Goal: Task Accomplishment & Management: Complete application form

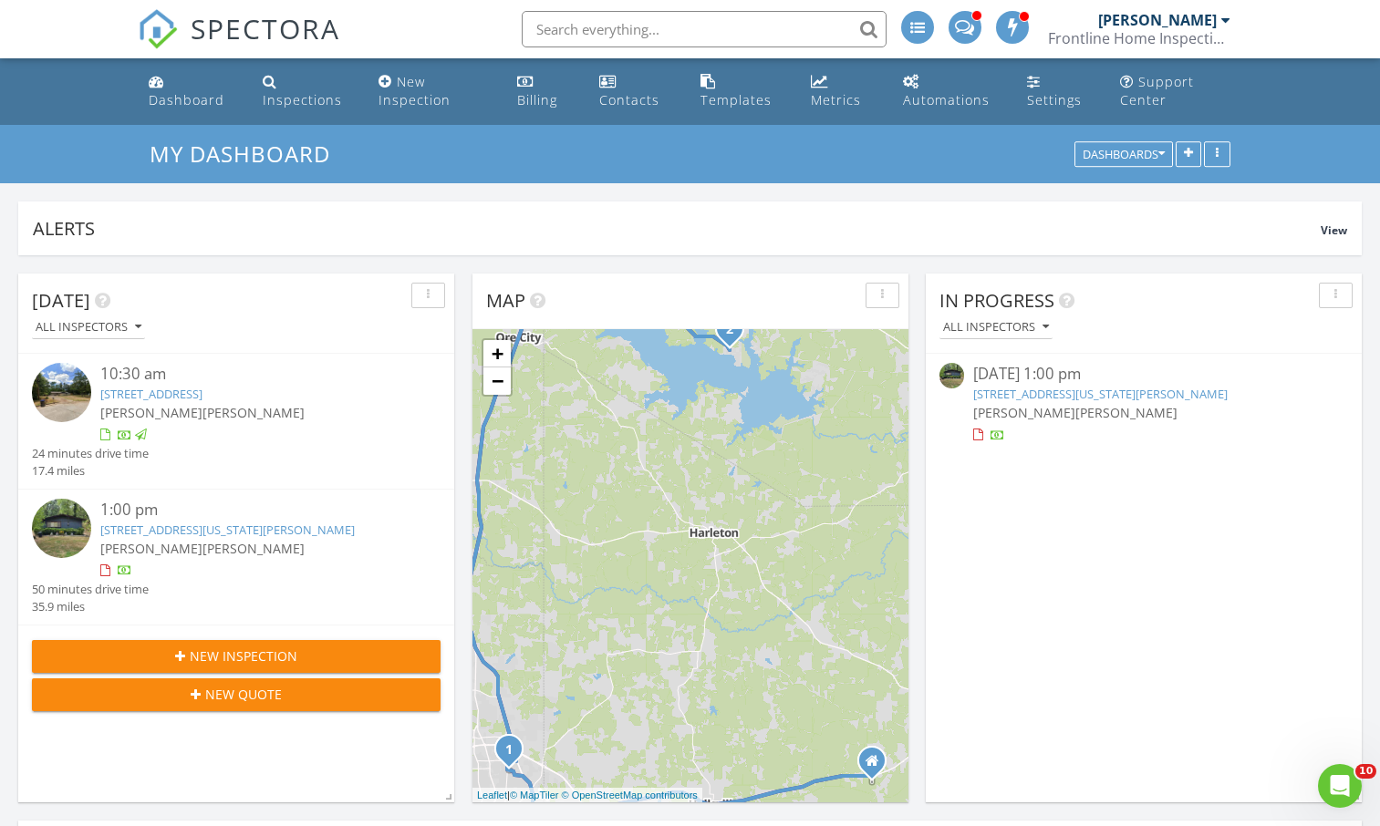
click at [57, 530] on img at bounding box center [61, 528] width 59 height 59
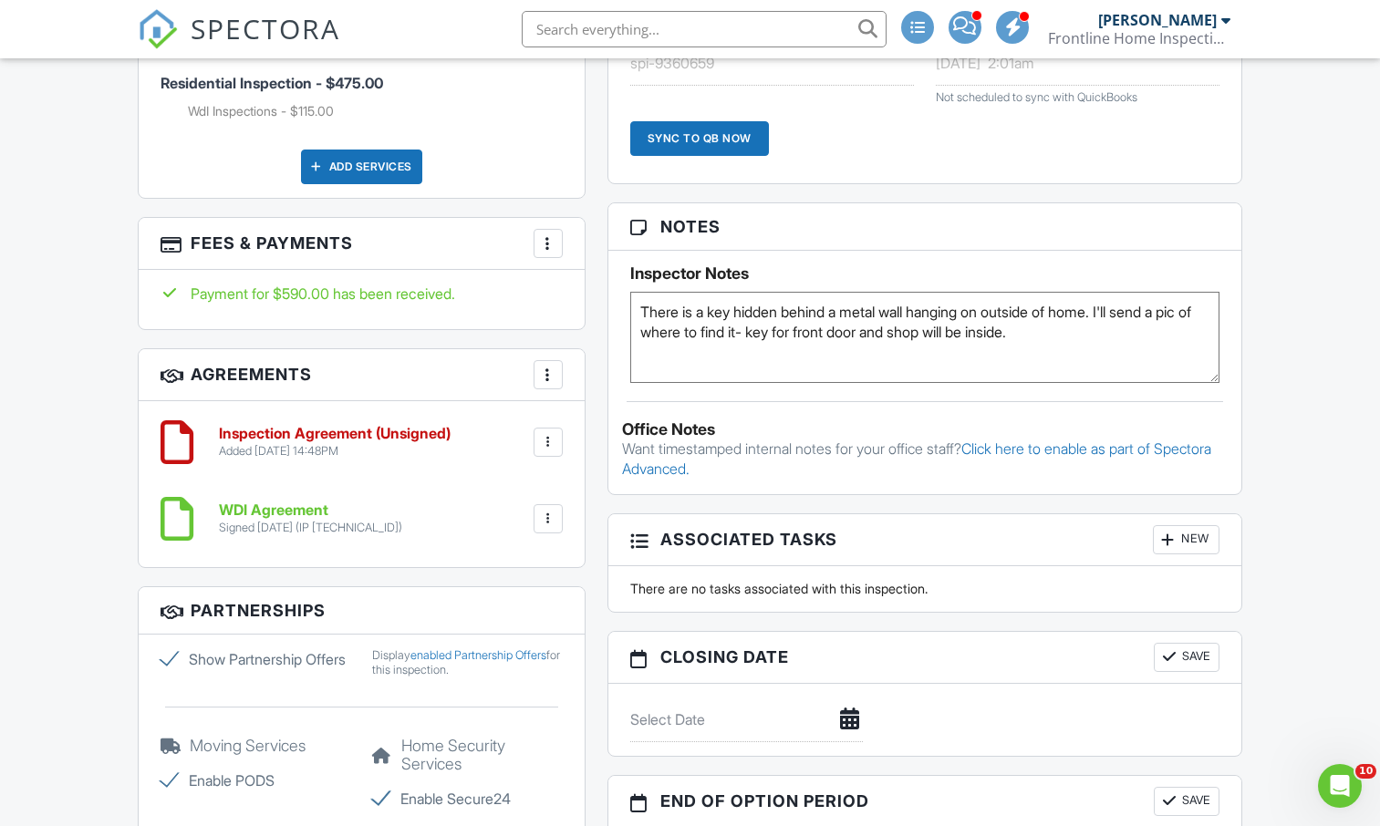
scroll to position [1395, 0]
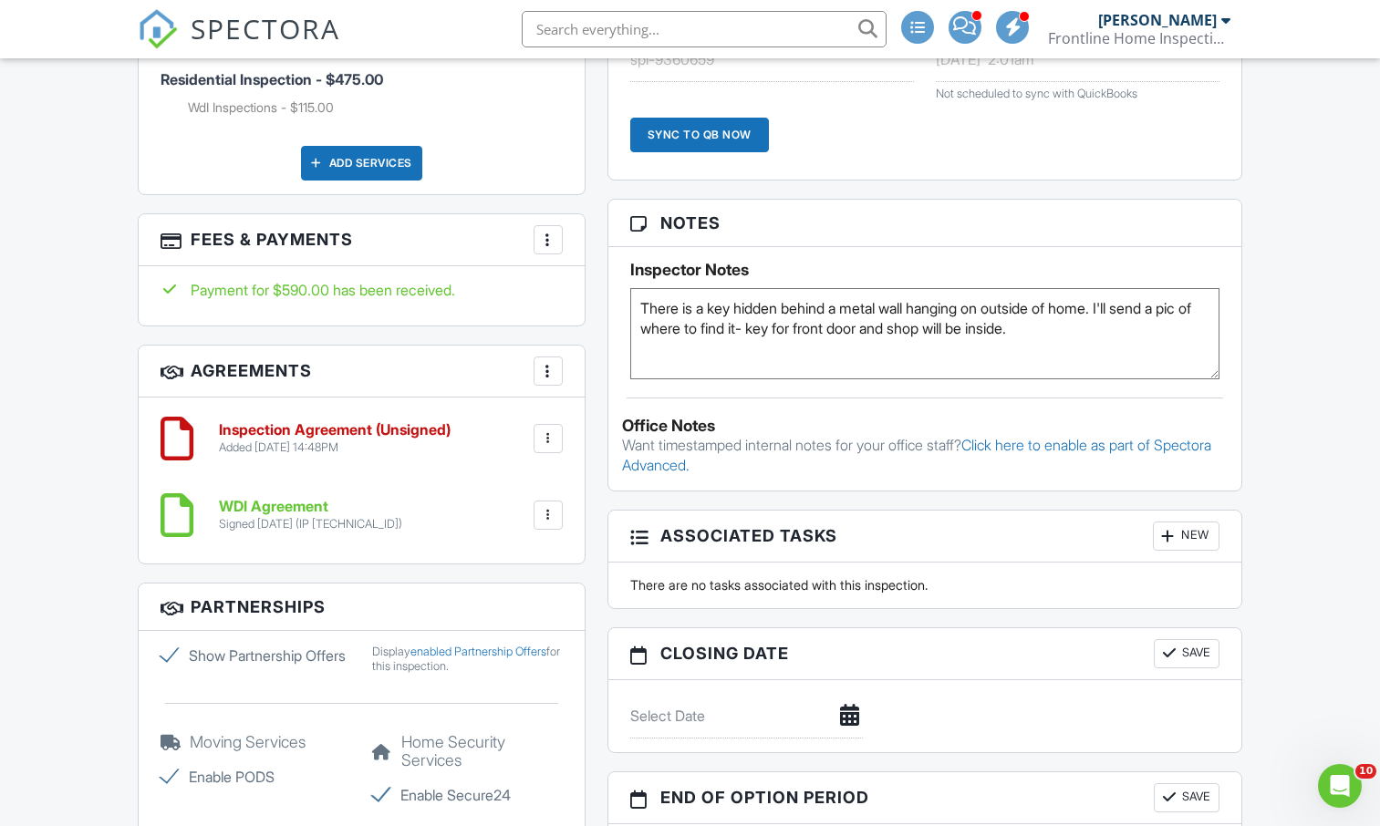
click at [542, 439] on div at bounding box center [548, 439] width 18 height 18
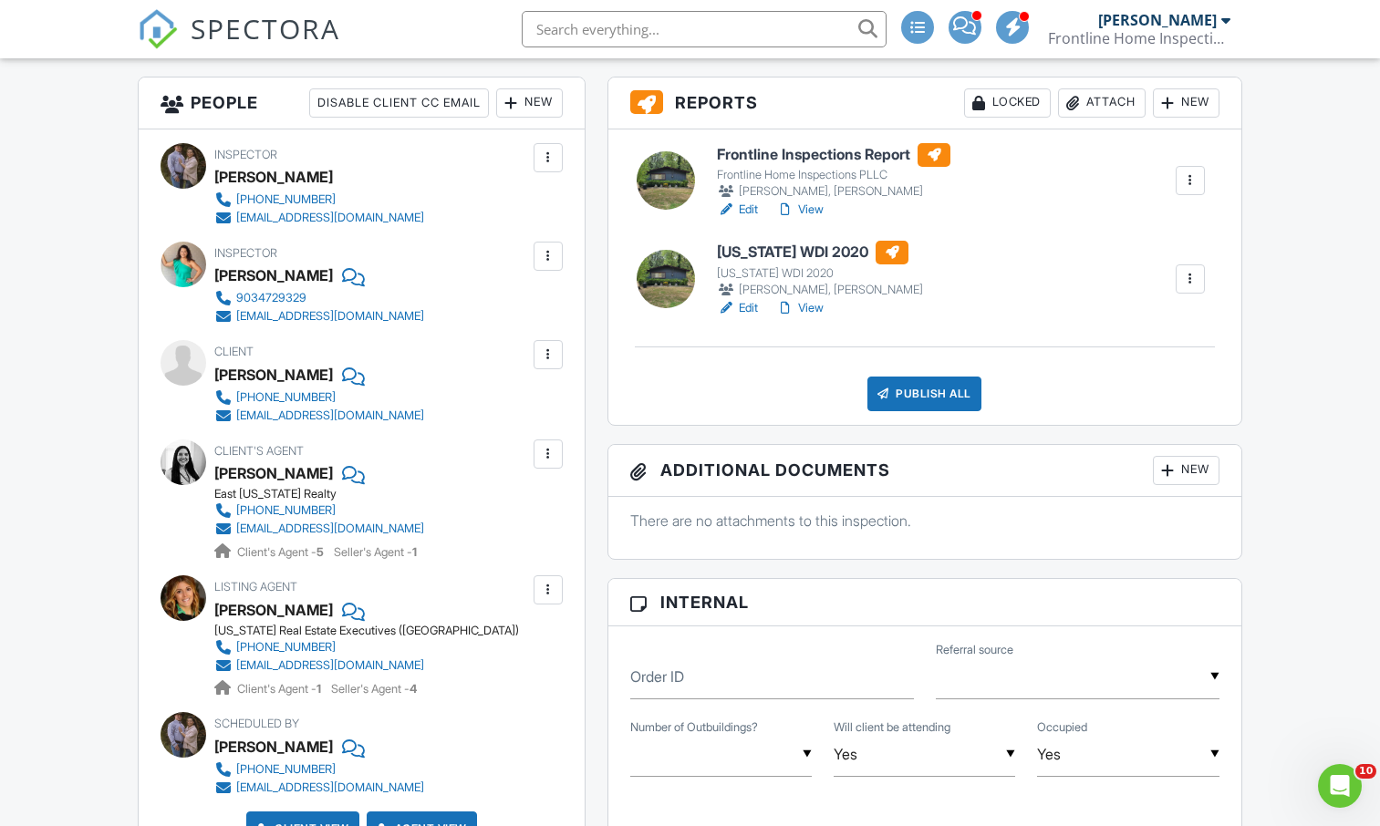
scroll to position [476, 0]
click at [357, 375] on div at bounding box center [351, 375] width 18 height 27
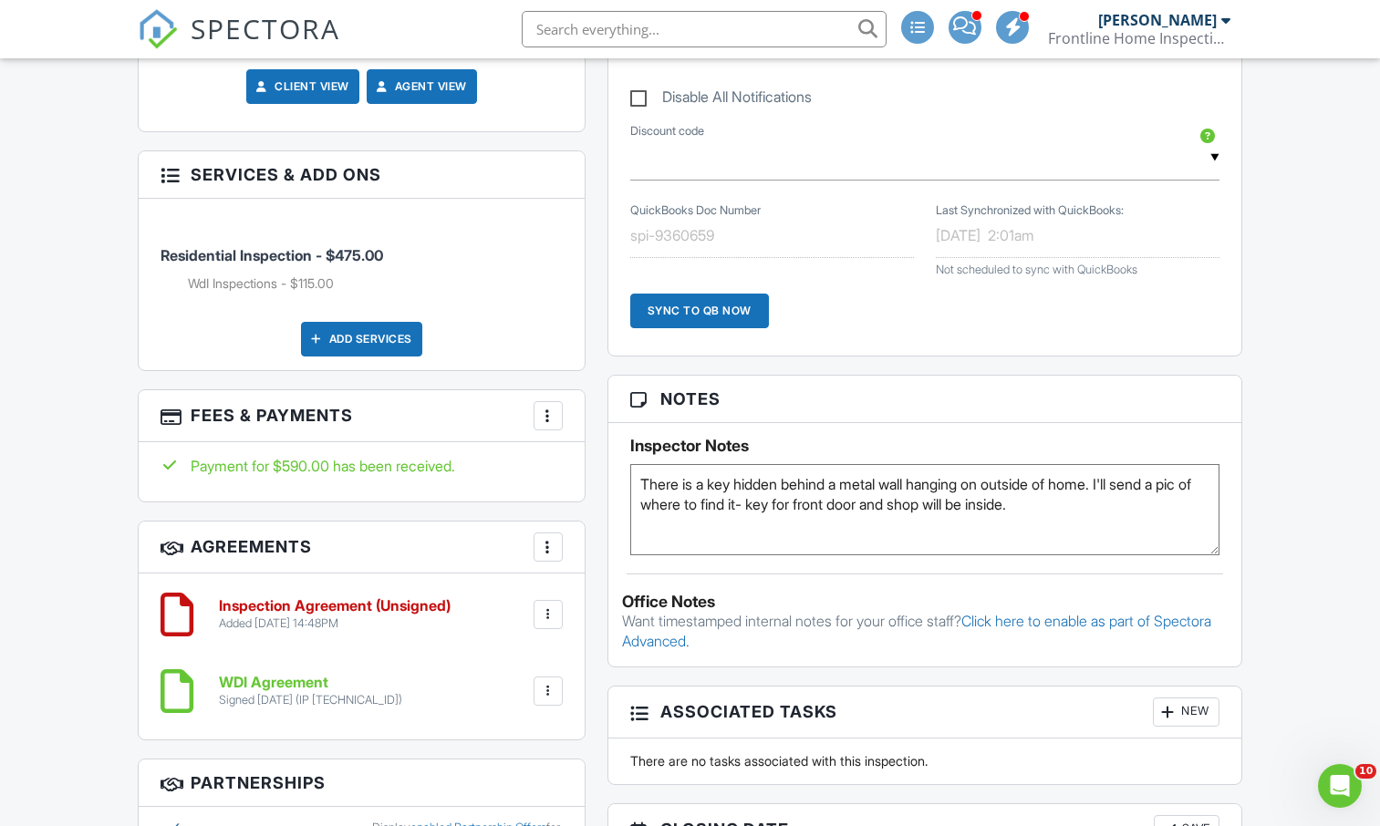
scroll to position [1220, 0]
click at [377, 604] on h6 "Inspection Agreement (Unsigned)" at bounding box center [335, 605] width 232 height 16
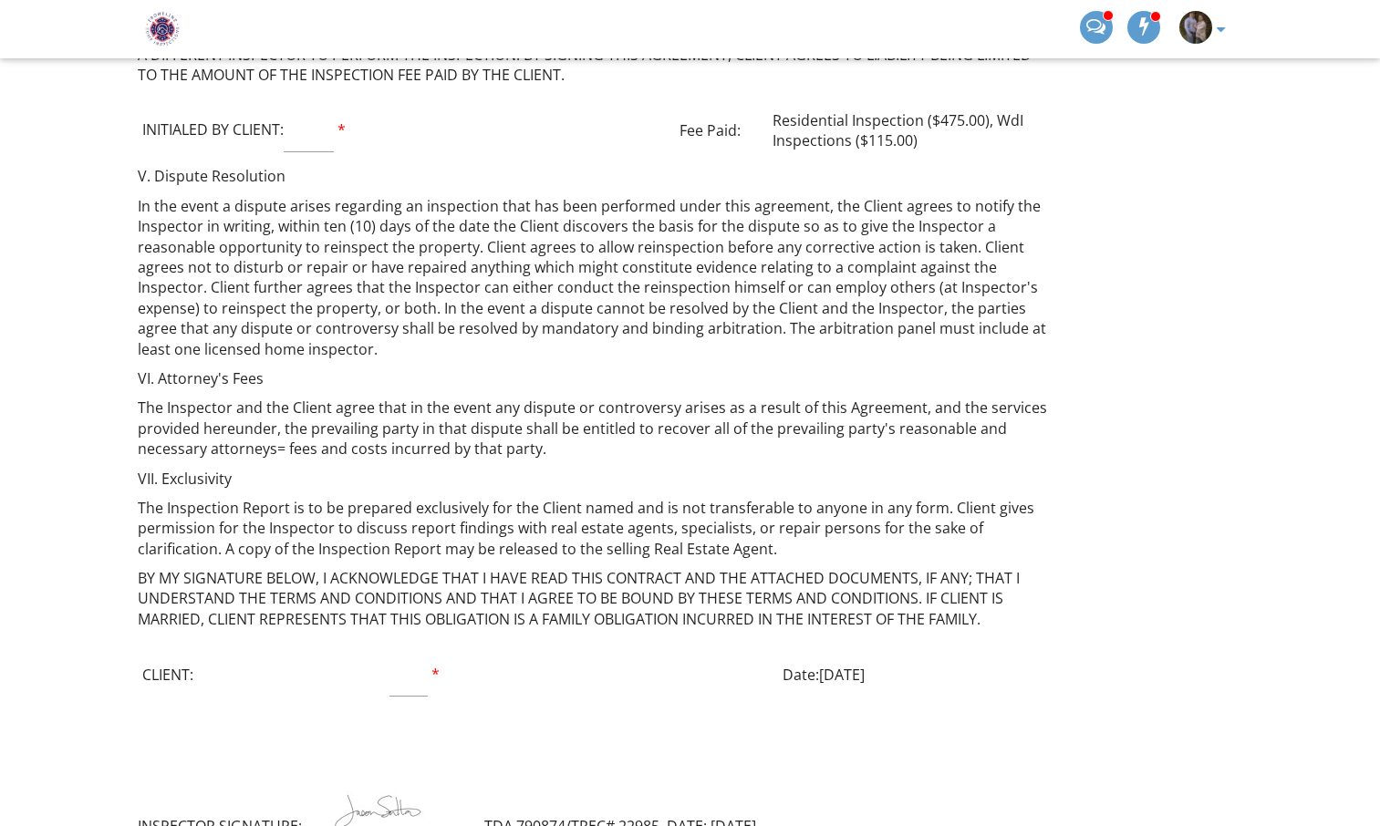
scroll to position [2505, 0]
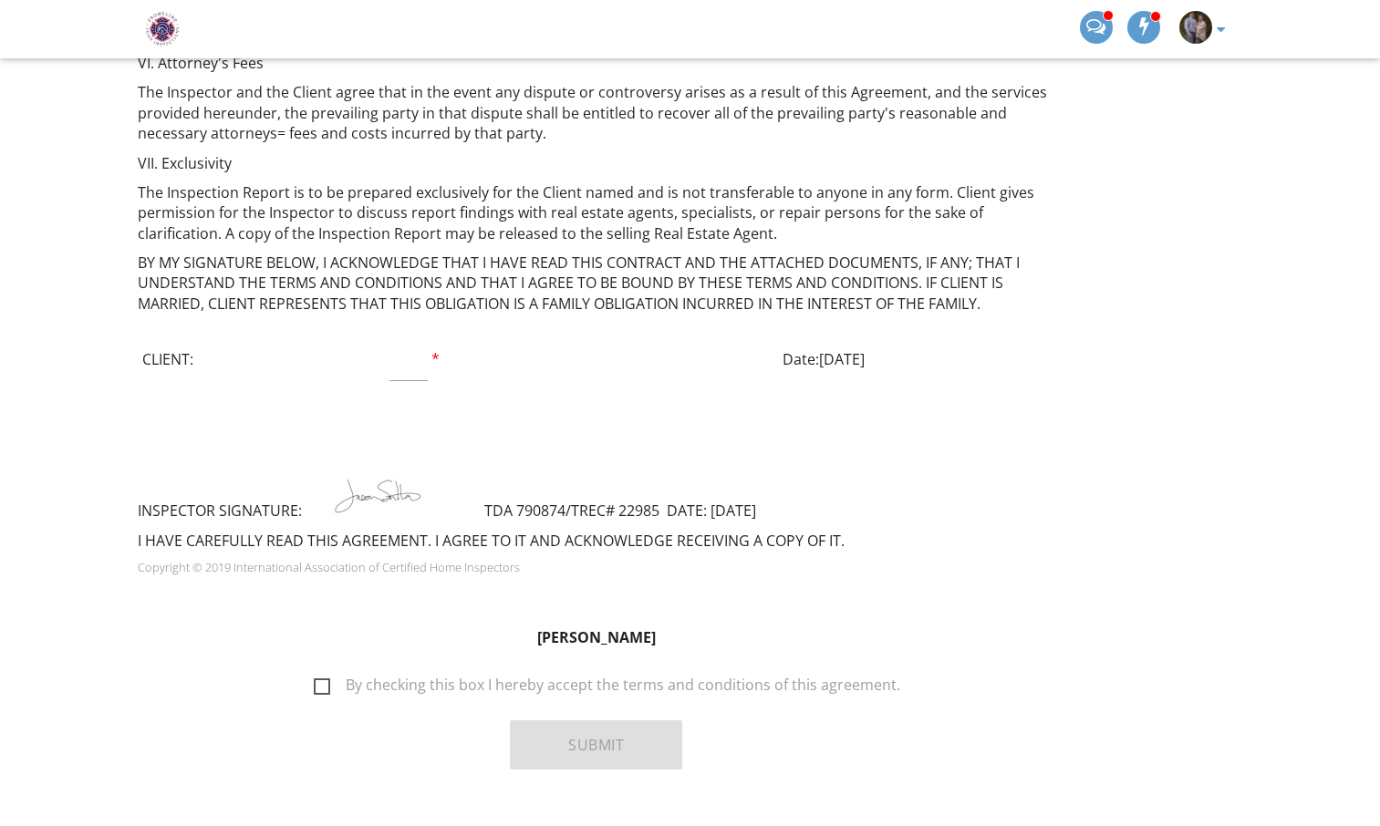
click at [327, 677] on label "By checking this box I hereby accept the terms and conditions of this agreement." at bounding box center [607, 688] width 586 height 23
click at [315, 670] on input "By checking this box I hereby accept the terms and conditions of this agreement." at bounding box center [309, 676] width 12 height 12
checkbox input "true"
click at [409, 336] on input "text" at bounding box center [408, 358] width 38 height 45
type input "WE"
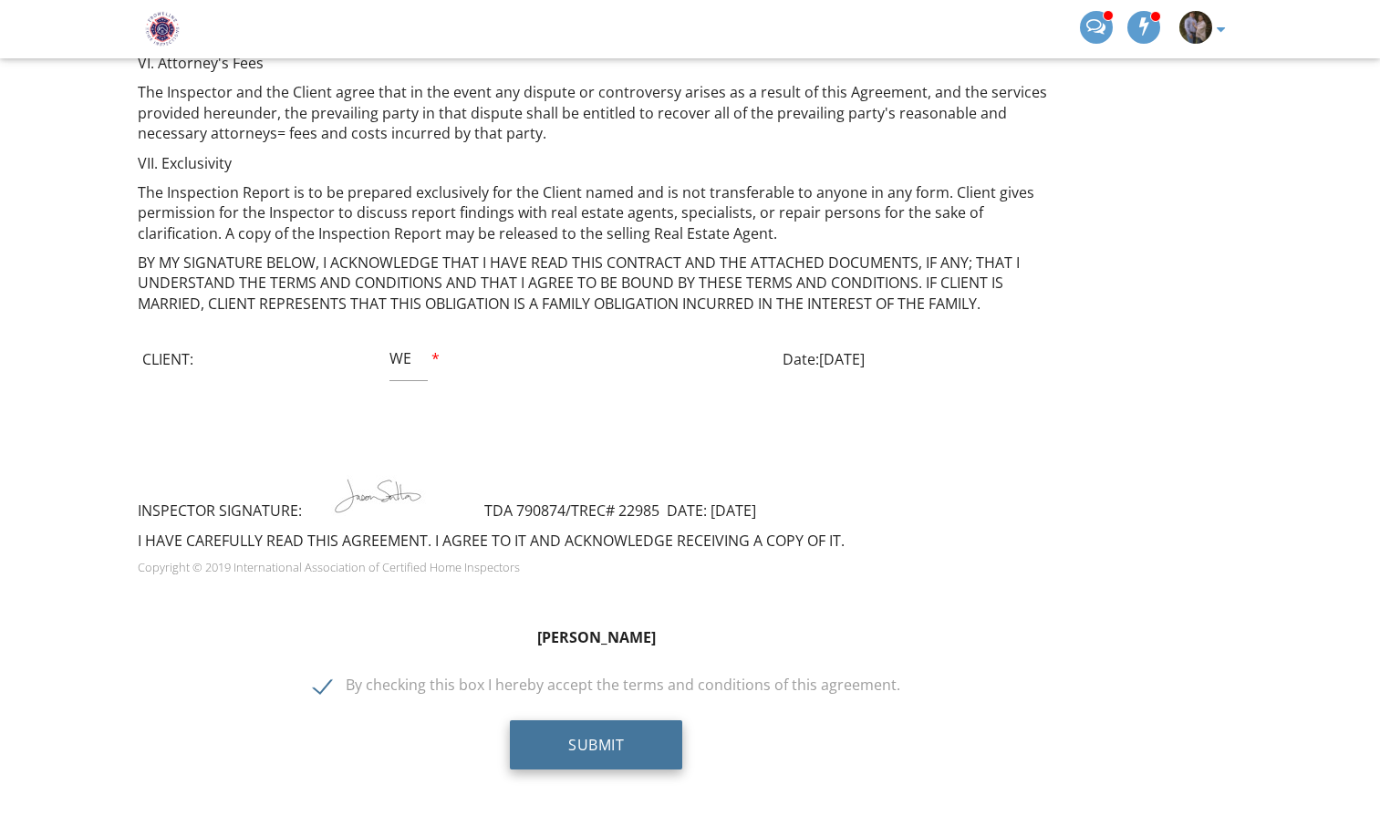
click at [580, 720] on button "Submit" at bounding box center [596, 744] width 172 height 49
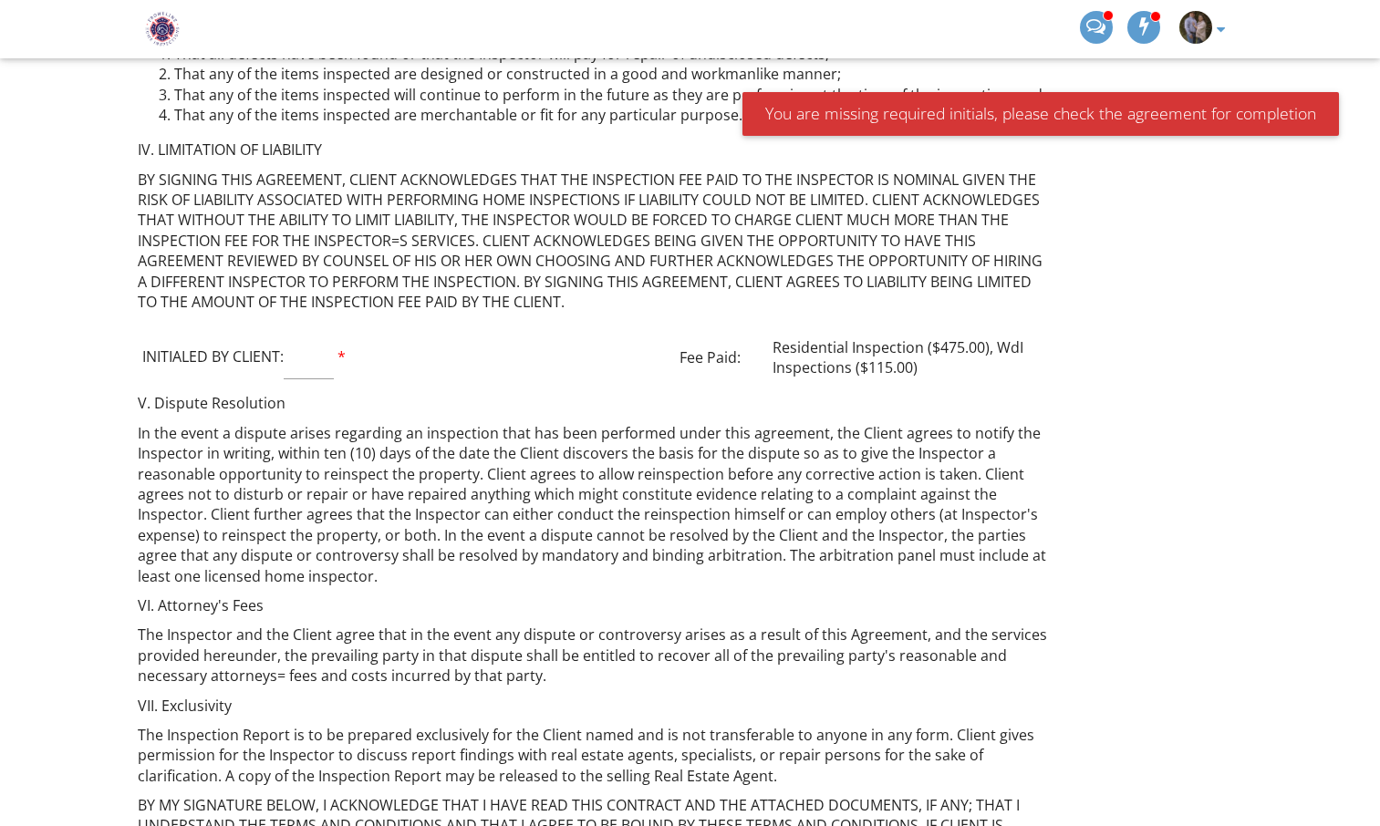
scroll to position [1965, 0]
click at [321, 332] on input "text" at bounding box center [308, 354] width 49 height 45
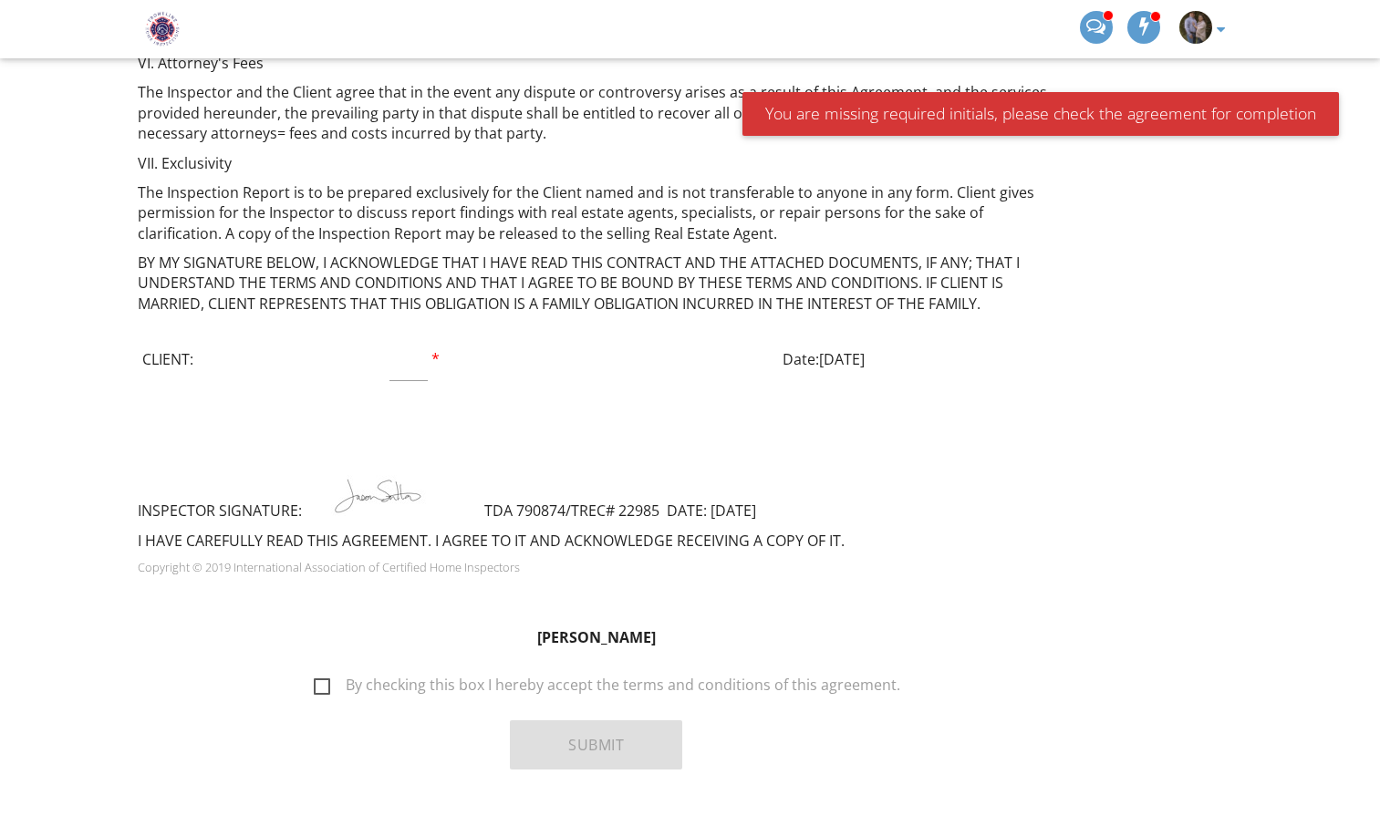
type input "WE"
click at [402, 338] on input "text" at bounding box center [408, 358] width 38 height 45
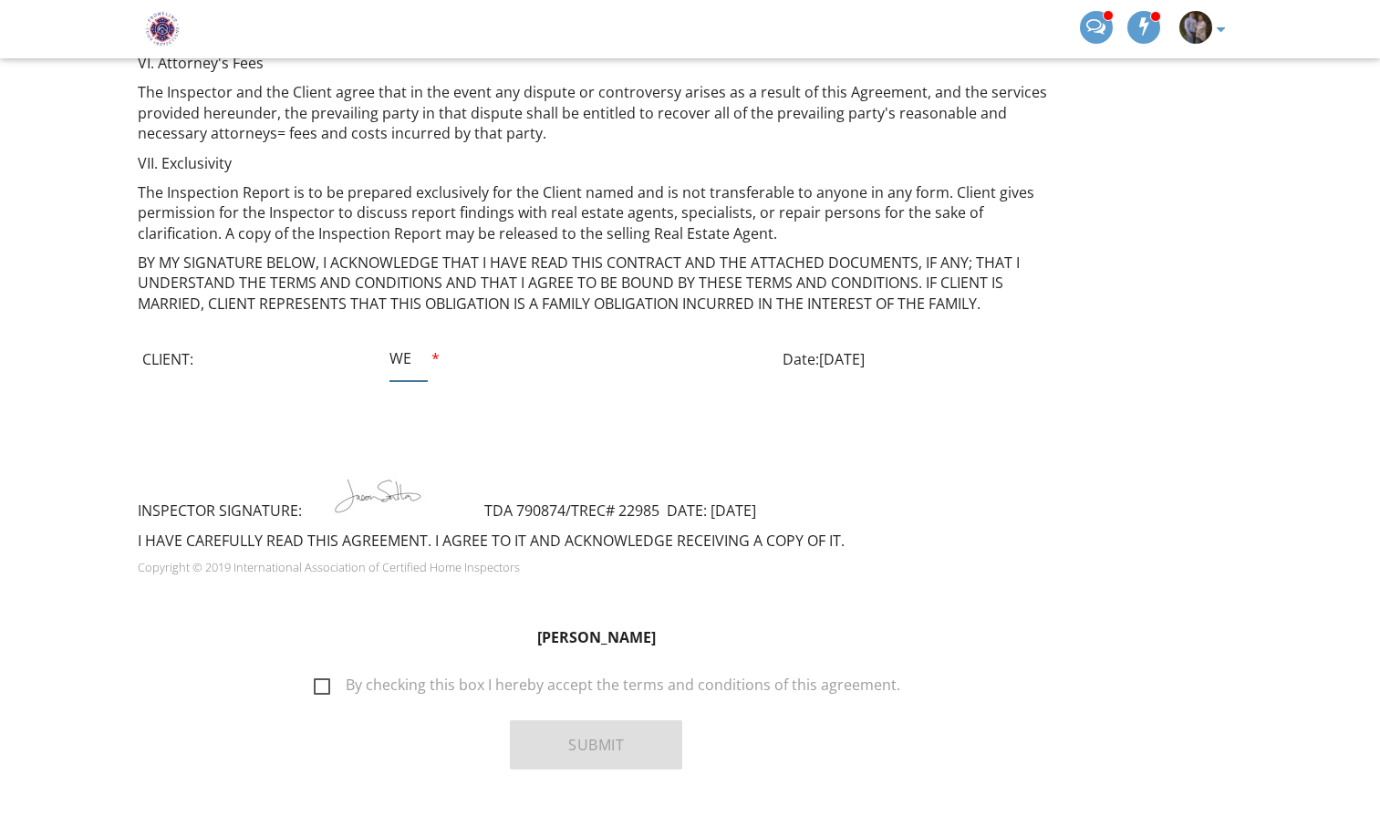
type input "WE"
click at [328, 677] on label "By checking this box I hereby accept the terms and conditions of this agreement." at bounding box center [607, 688] width 586 height 23
click at [315, 670] on input "By checking this box I hereby accept the terms and conditions of this agreement." at bounding box center [309, 676] width 12 height 12
checkbox input "true"
click at [590, 720] on button "Submit" at bounding box center [596, 744] width 172 height 49
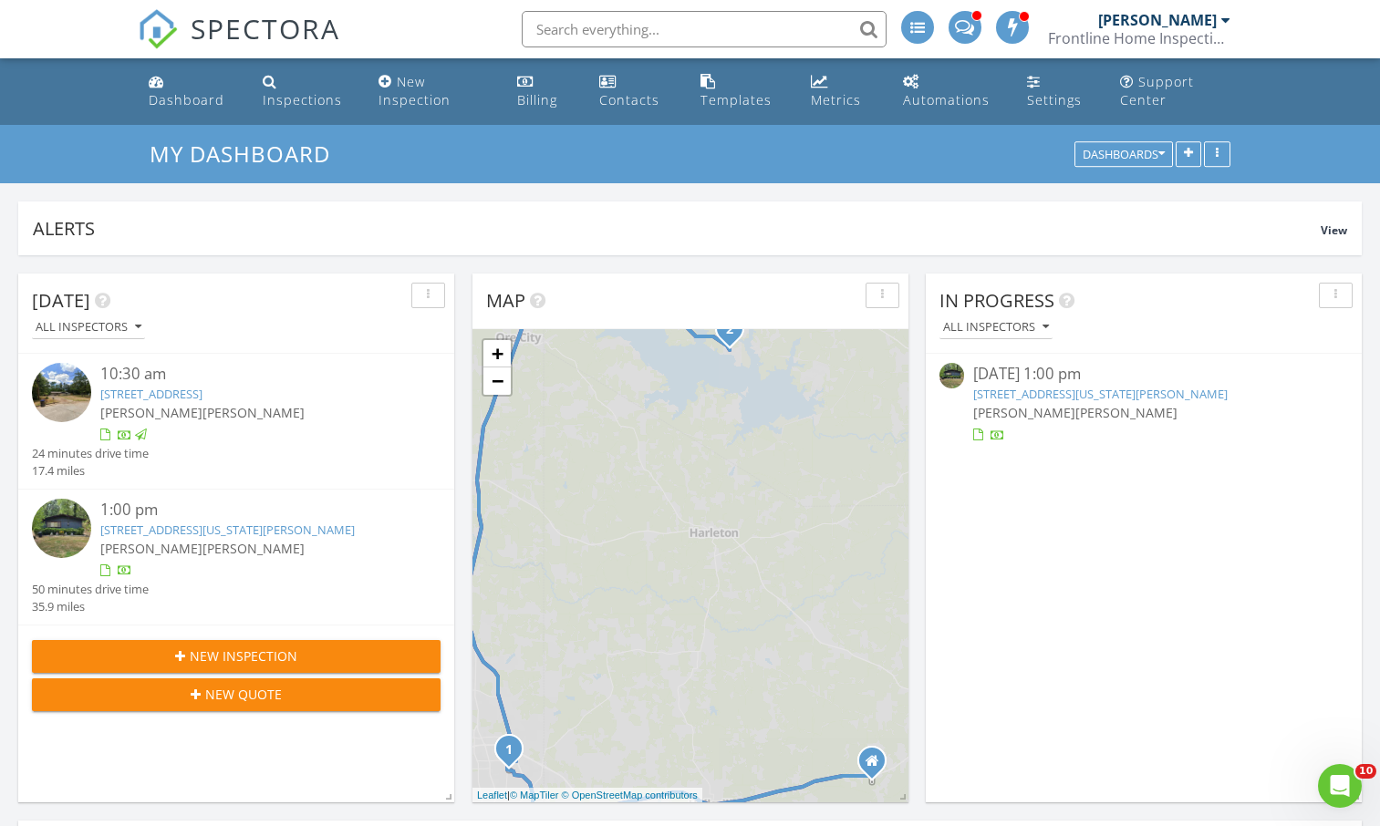
click at [1012, 395] on link "[STREET_ADDRESS][US_STATE][PERSON_NAME]" at bounding box center [1100, 394] width 254 height 16
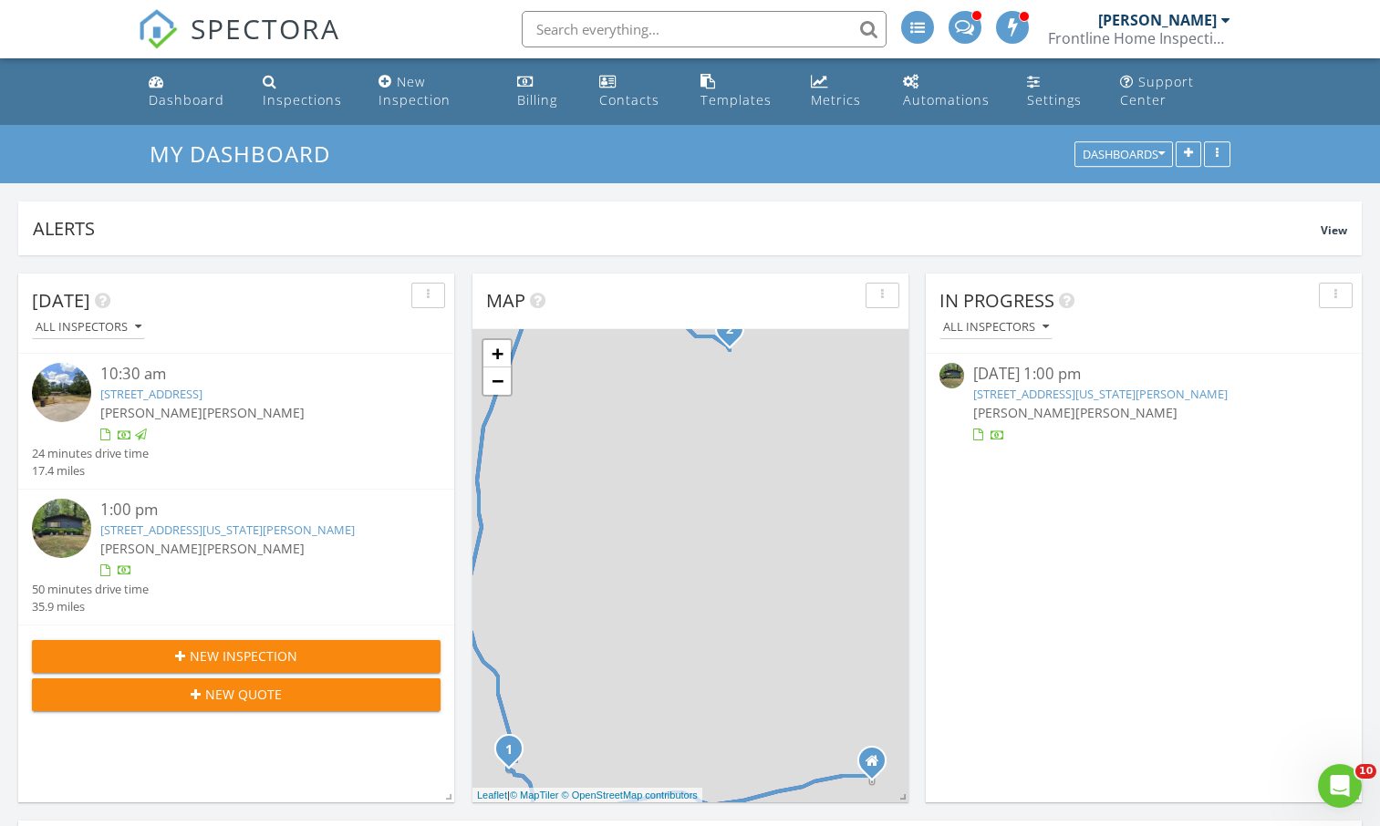
click at [1009, 399] on link "809 Washington Dr, Avinger, TX 75630" at bounding box center [1100, 394] width 254 height 16
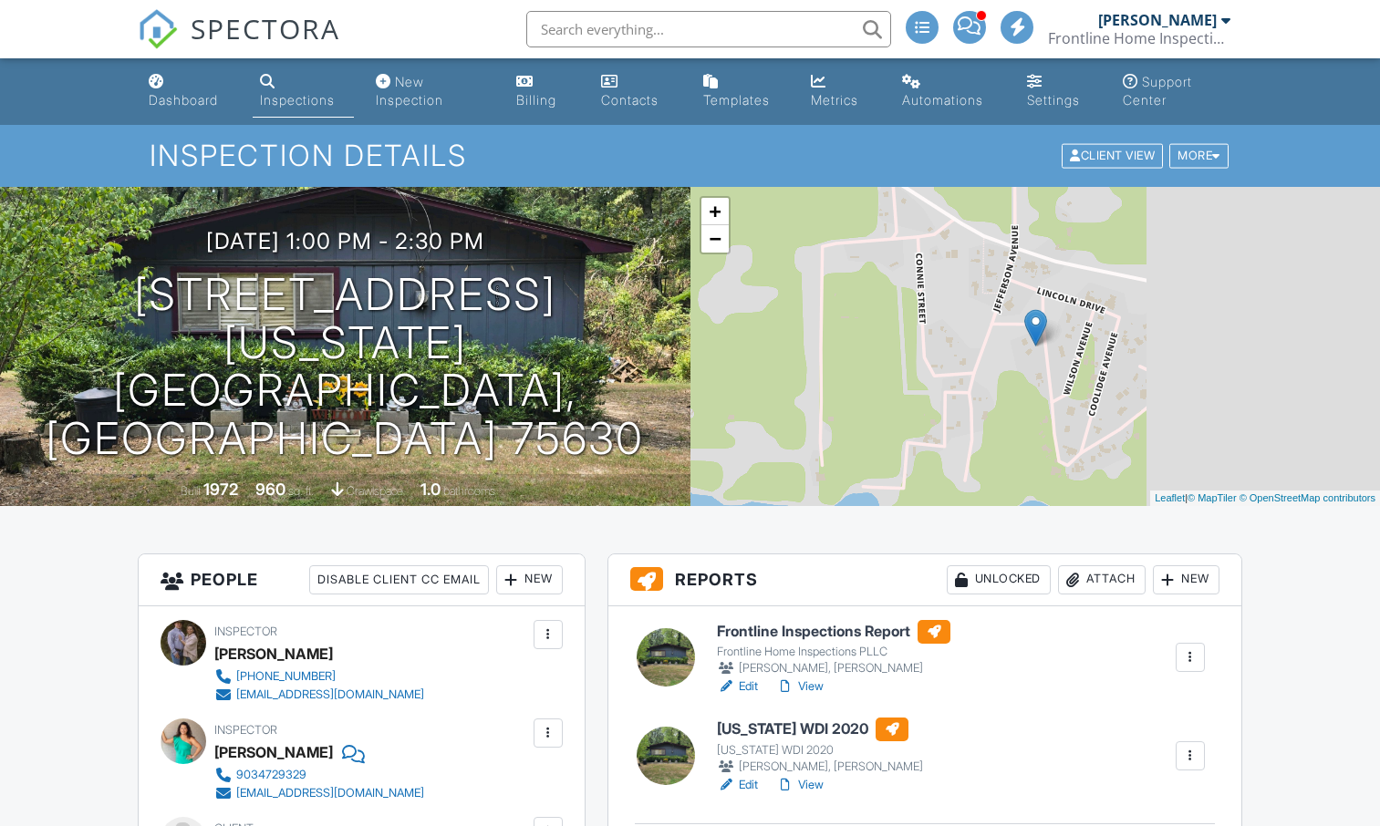
click at [759, 731] on h6 "[US_STATE] WDI 2020" at bounding box center [820, 730] width 206 height 24
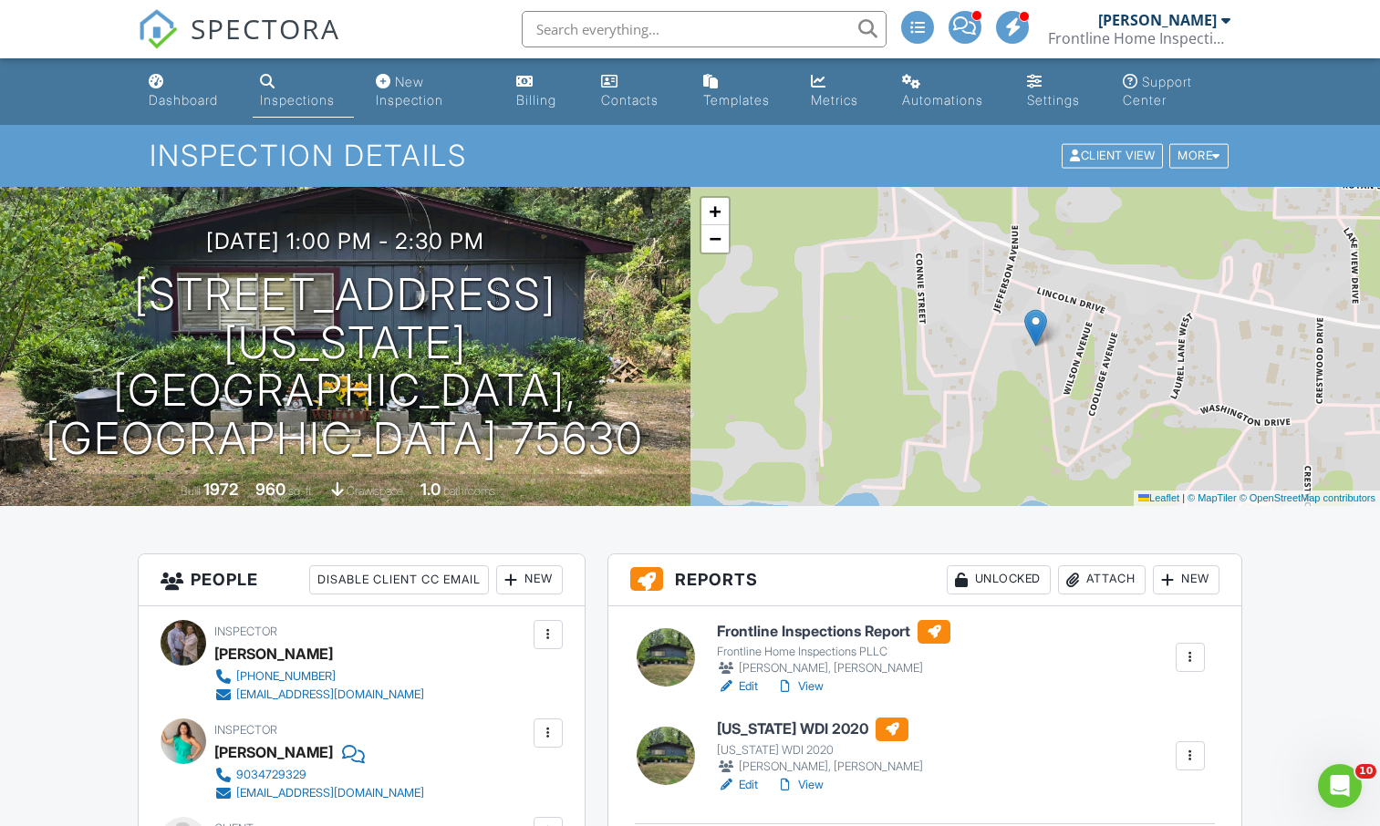
click at [803, 683] on link "View" at bounding box center [799, 687] width 47 height 18
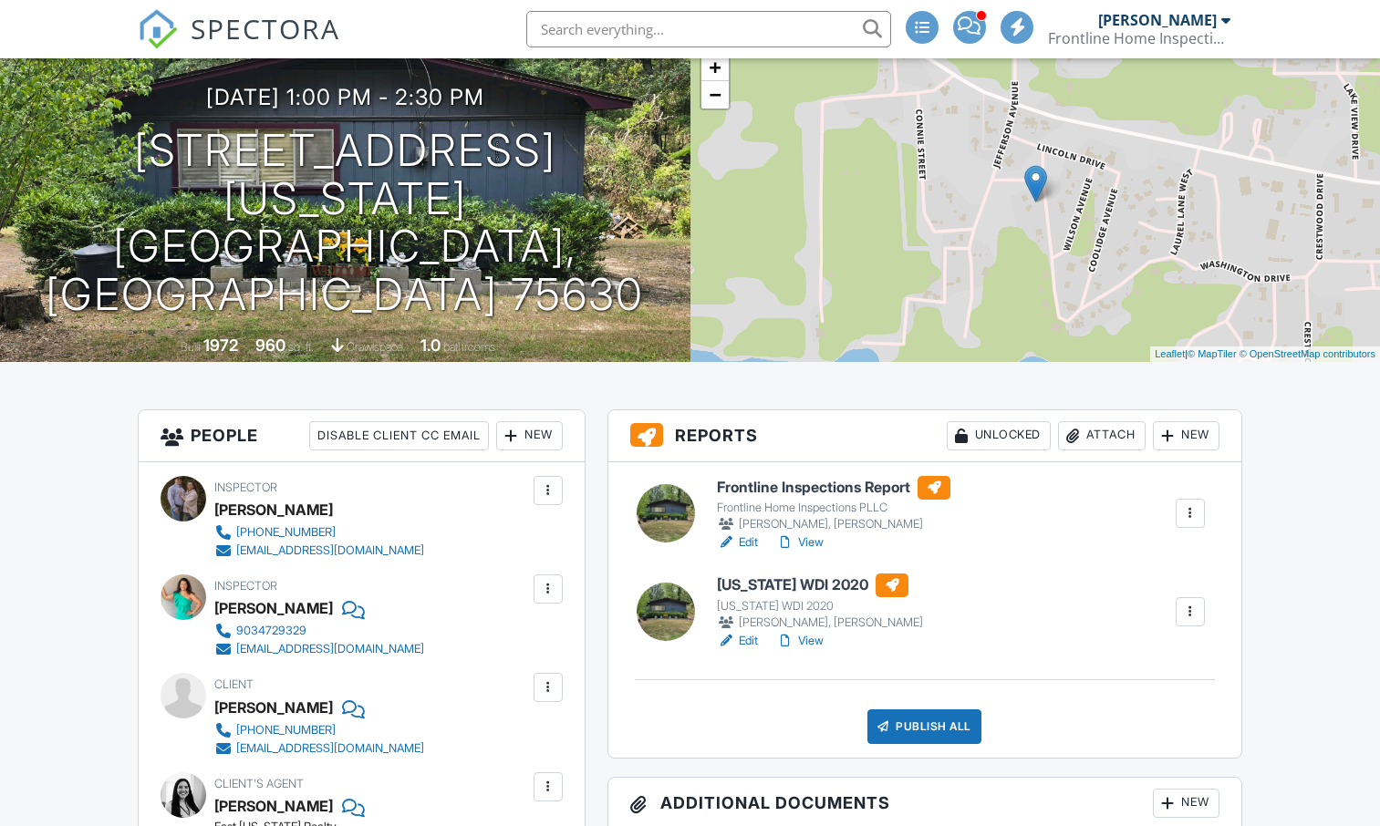
scroll to position [144, 0]
click at [883, 724] on div at bounding box center [883, 727] width 18 height 18
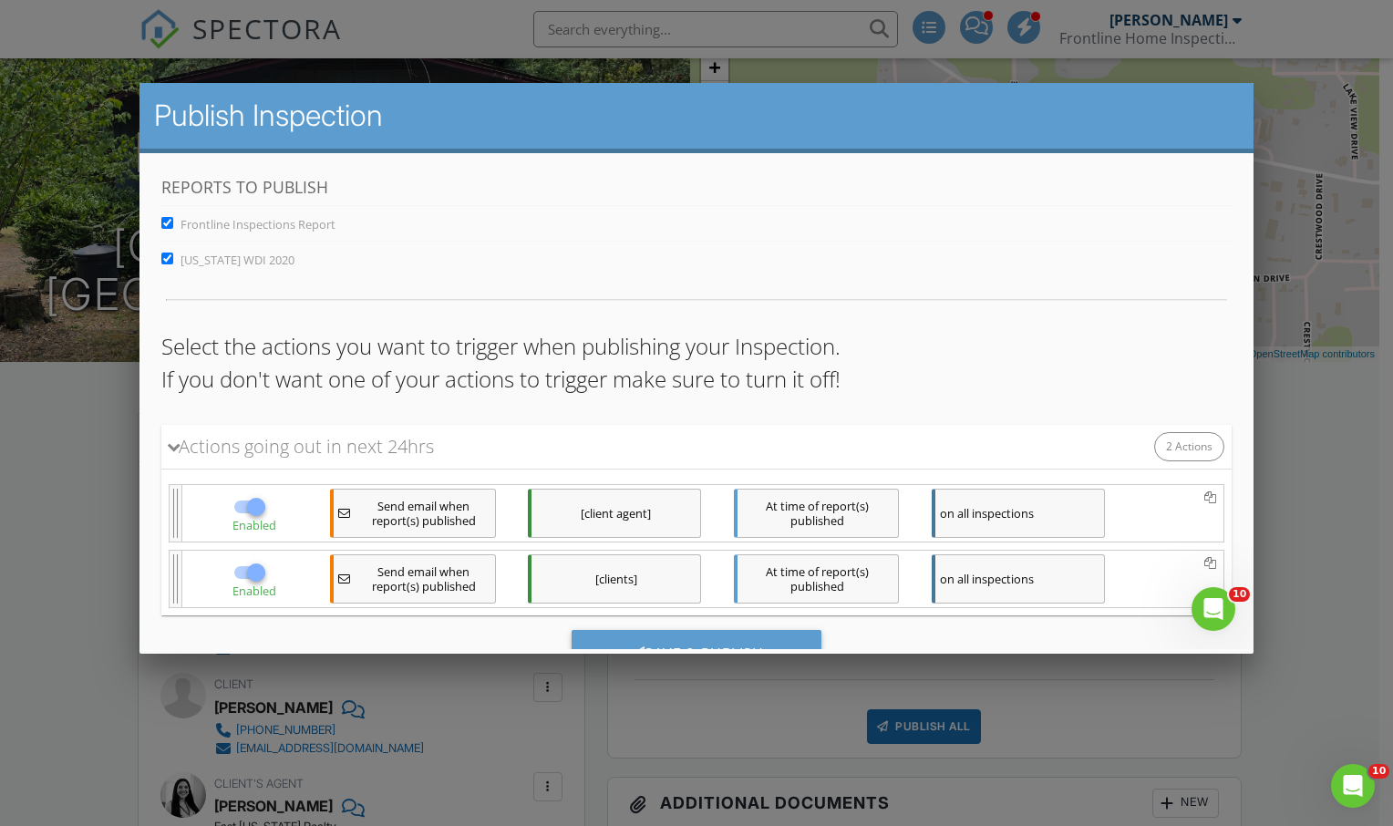
scroll to position [80, 0]
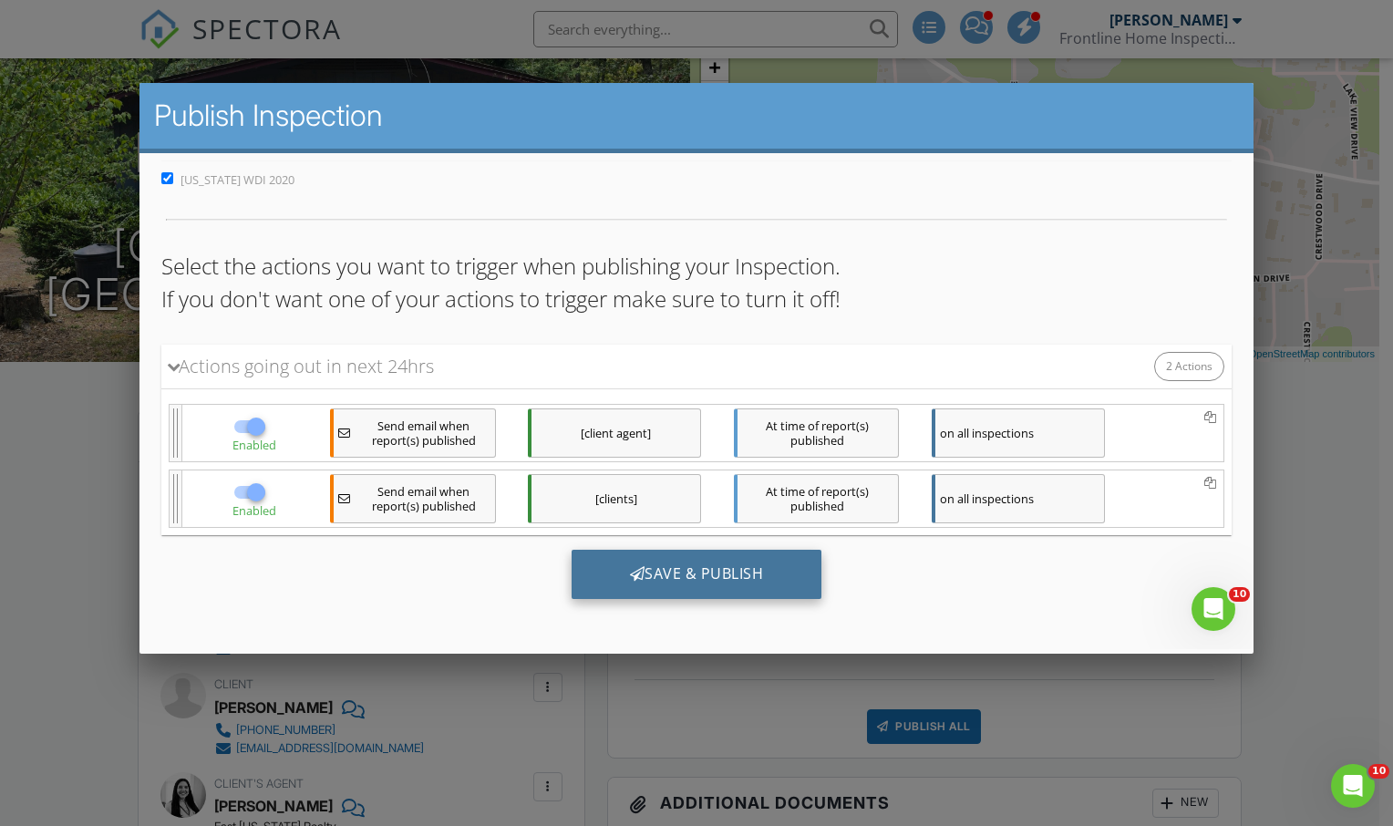
click at [618, 559] on div "Save & Publish" at bounding box center [696, 573] width 251 height 49
